Goal: Information Seeking & Learning: Learn about a topic

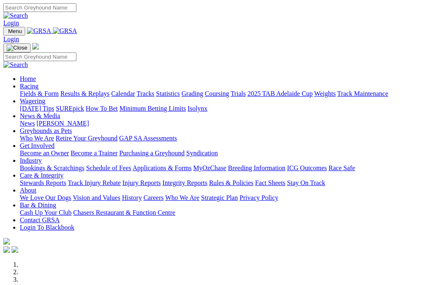
scroll to position [225, 0]
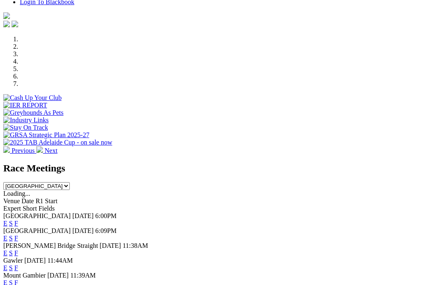
click at [18, 264] on link "F" at bounding box center [16, 267] width 4 height 7
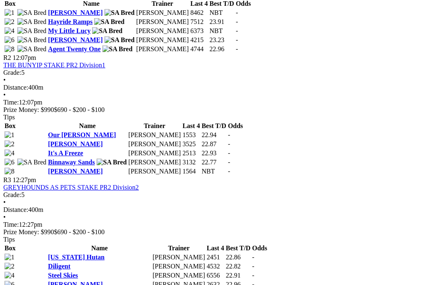
scroll to position [474, 0]
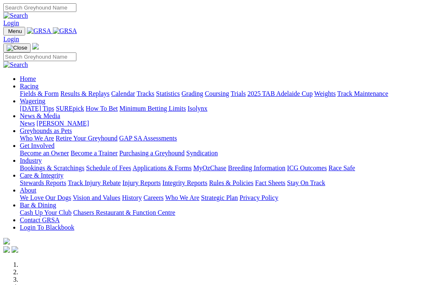
scroll to position [258, 0]
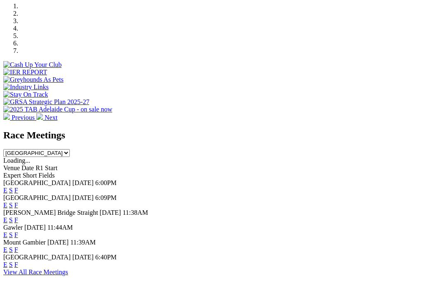
click at [18, 261] on link "F" at bounding box center [16, 264] width 4 height 7
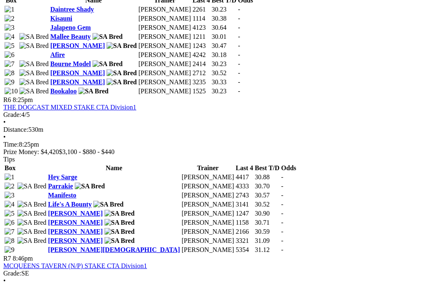
scroll to position [1078, 0]
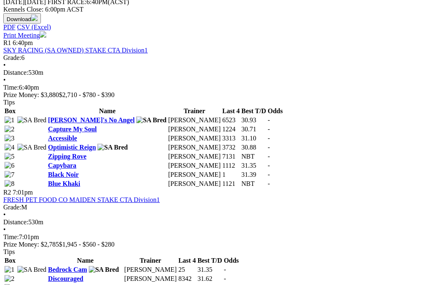
scroll to position [398, 0]
